Goal: Find specific fact: Find specific fact

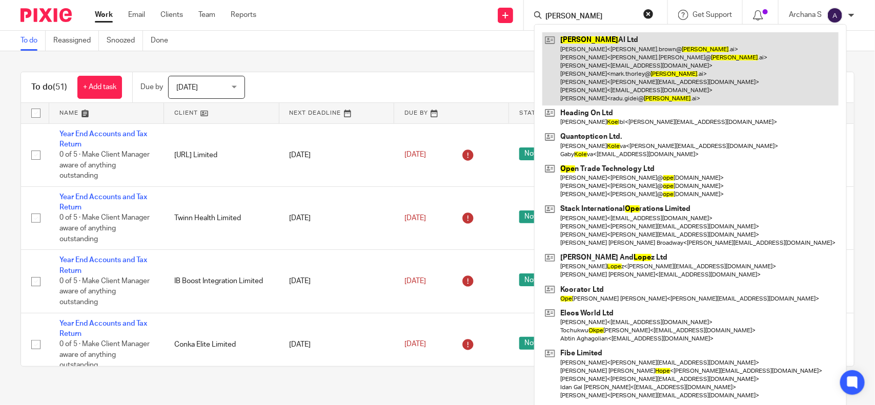
type input "[PERSON_NAME]"
click at [636, 72] on link at bounding box center [690, 68] width 296 height 73
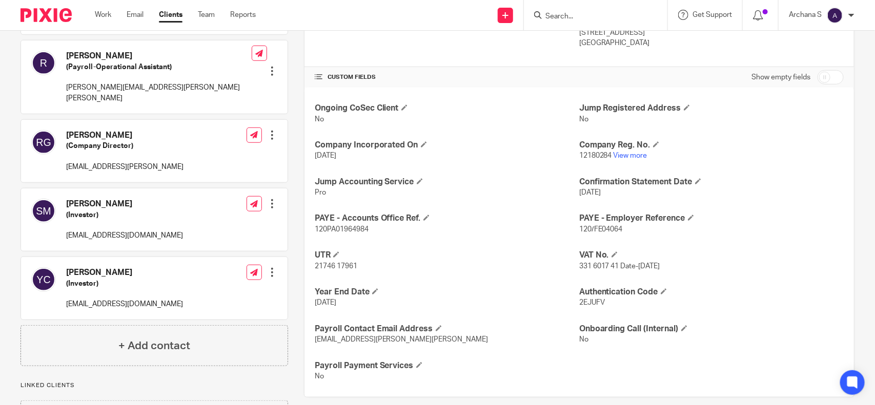
scroll to position [343, 0]
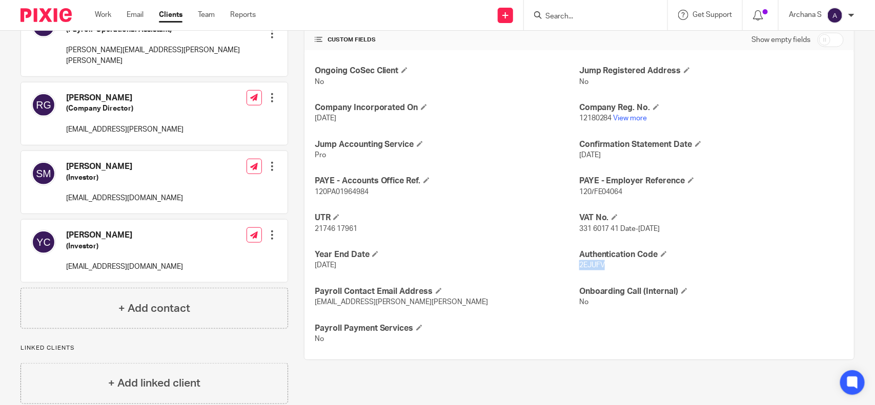
copy span "2EJUFV"
drag, startPoint x: 605, startPoint y: 267, endPoint x: 572, endPoint y: 270, distance: 32.9
click at [572, 270] on div "Ongoing CoSec Client No Jump Registered Address No Company Incorporated On [DAT…" at bounding box center [578, 205] width 549 height 310
click at [609, 273] on div "Ongoing CoSec Client No Jump Registered Address No Company Incorporated On [DAT…" at bounding box center [578, 205] width 549 height 310
click at [603, 268] on p "2EJUFV" at bounding box center [711, 265] width 264 height 10
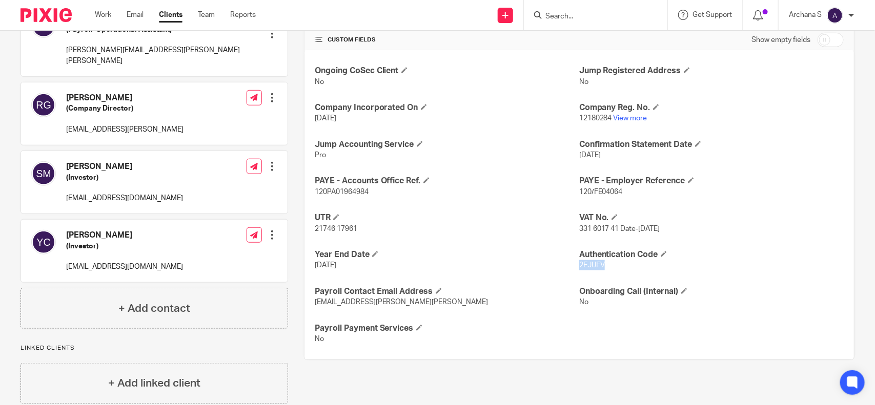
drag, startPoint x: 602, startPoint y: 264, endPoint x: 572, endPoint y: 267, distance: 29.8
click at [579, 267] on p "2EJUFV" at bounding box center [711, 265] width 264 height 10
copy span "2EJUFV"
